Goal: Transaction & Acquisition: Book appointment/travel/reservation

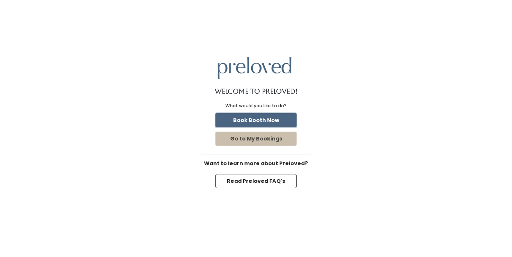
click at [267, 119] on button "Book Booth Now" at bounding box center [255, 120] width 81 height 14
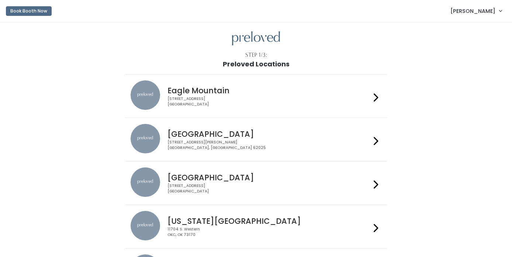
click at [245, 177] on h4 "Houston" at bounding box center [268, 177] width 203 height 8
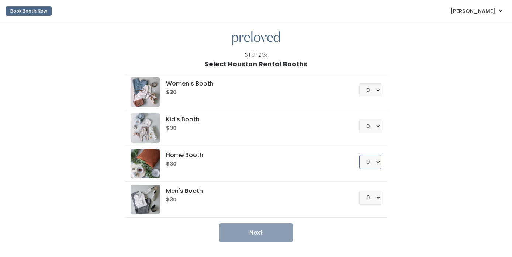
click at [373, 166] on select "0 1 2 3 4" at bounding box center [370, 162] width 22 height 14
select select "1"
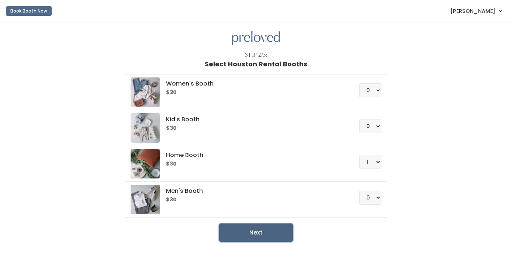
click at [267, 233] on button "Next" at bounding box center [256, 232] width 74 height 18
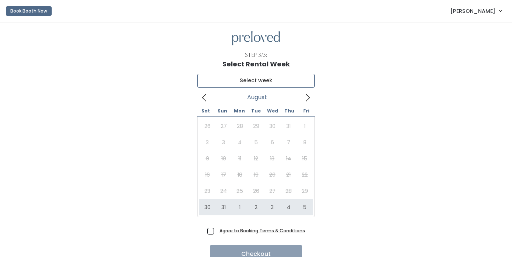
type input "[DATE] to [DATE]"
